Goal: Task Accomplishment & Management: Use online tool/utility

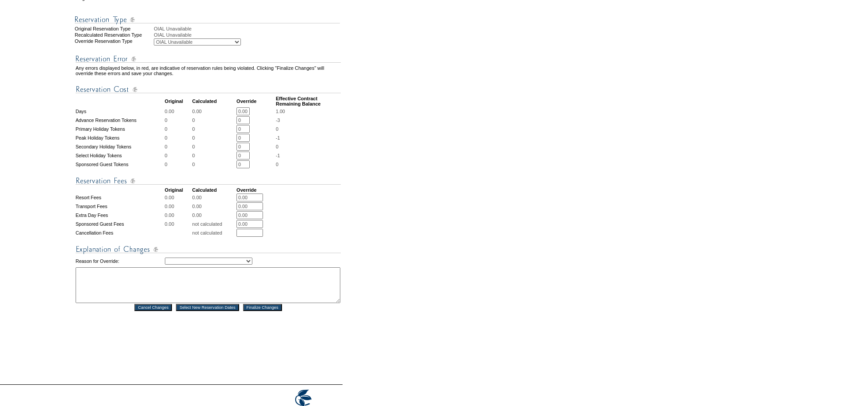
scroll to position [265, 0]
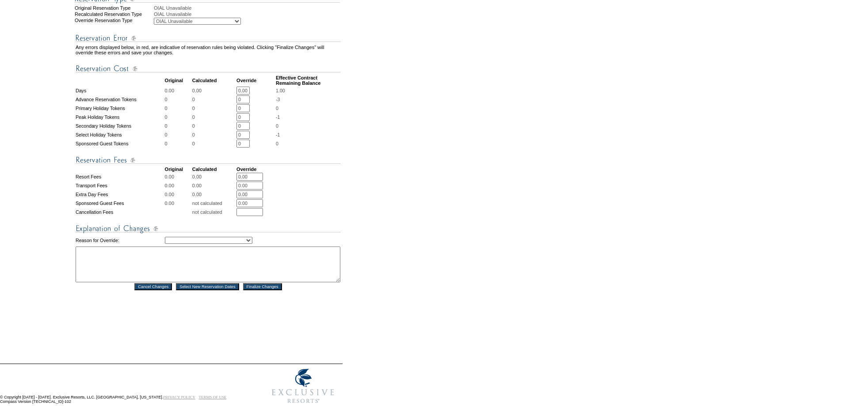
click at [228, 244] on select "Creating Continuous Stay Days Rebooked After Cancellation Editing Occupant Expe…" at bounding box center [208, 240] width 87 height 7
select select "1035"
click at [165, 244] on select "Creating Continuous Stay Days Rebooked After Cancellation Editing Occupant Expe…" at bounding box center [208, 240] width 87 height 7
click at [149, 277] on textarea at bounding box center [208, 265] width 265 height 36
type textarea "-HR"
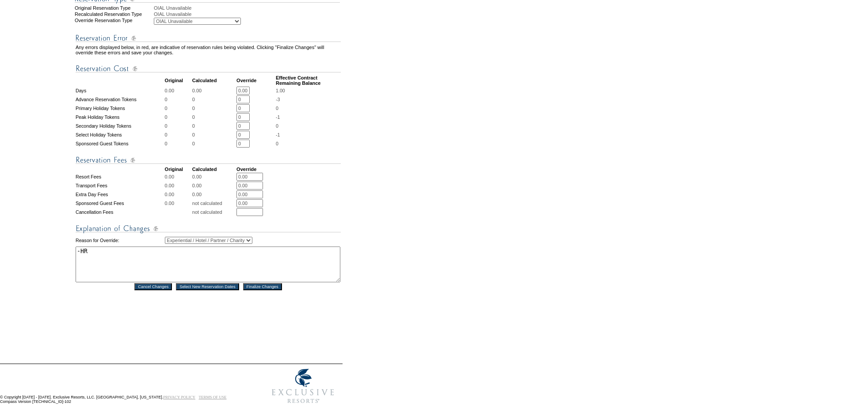
click at [258, 290] on input "Finalize Changes" at bounding box center [262, 286] width 39 height 7
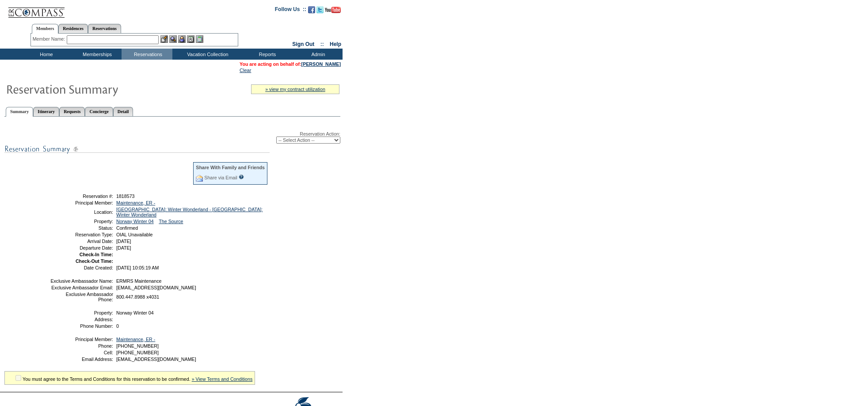
click at [44, 52] on td "Home" at bounding box center [45, 54] width 51 height 11
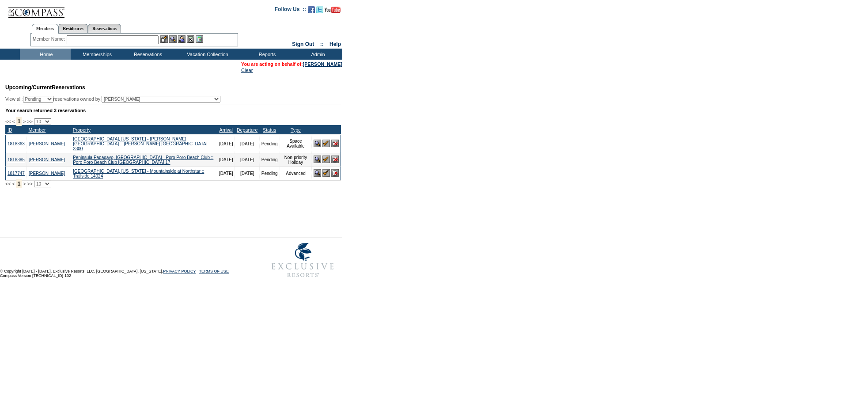
click at [709, 103] on form "Follow Us ::" at bounding box center [424, 141] width 848 height 282
click at [196, 76] on td "Experience Collection" at bounding box center [208, 74] width 69 height 9
